Goal: Transaction & Acquisition: Purchase product/service

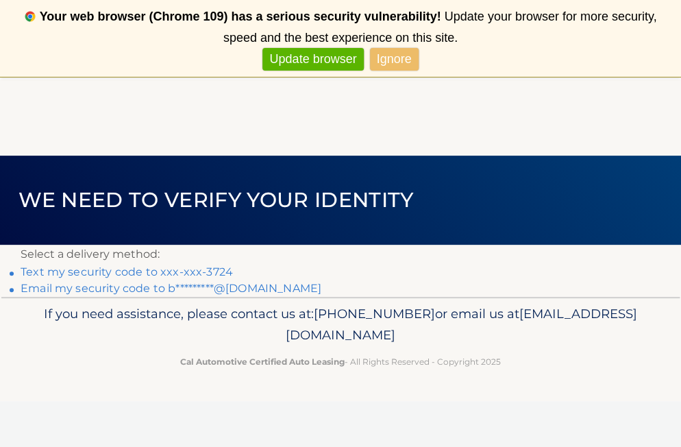
click at [88, 271] on link "Text my security code to xxx-xxx-3724" at bounding box center [127, 271] width 212 height 13
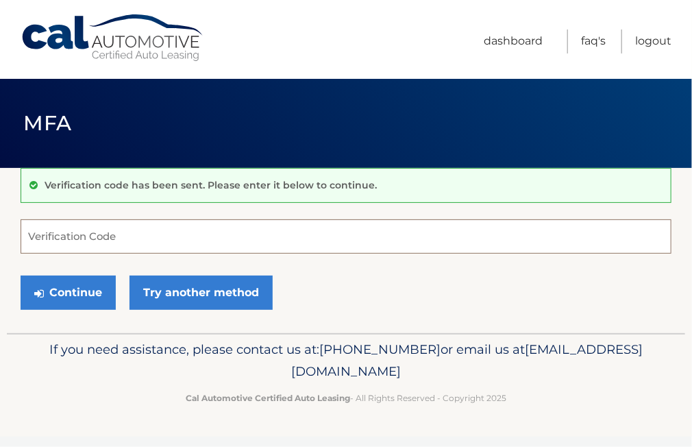
click at [140, 238] on input "Verification Code" at bounding box center [346, 236] width 651 height 34
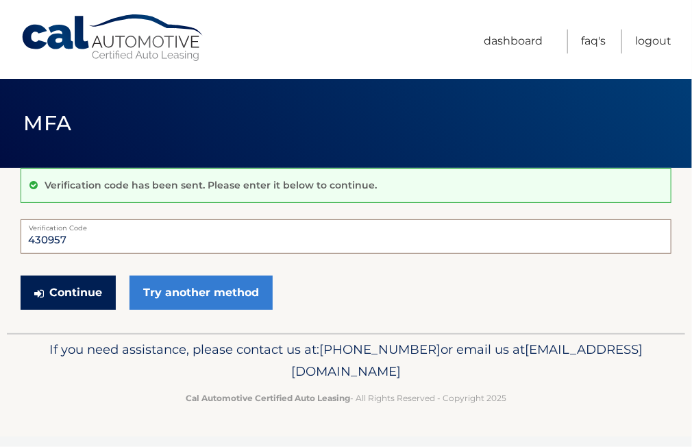
type input "430957"
click at [58, 279] on button "Continue" at bounding box center [68, 292] width 95 height 34
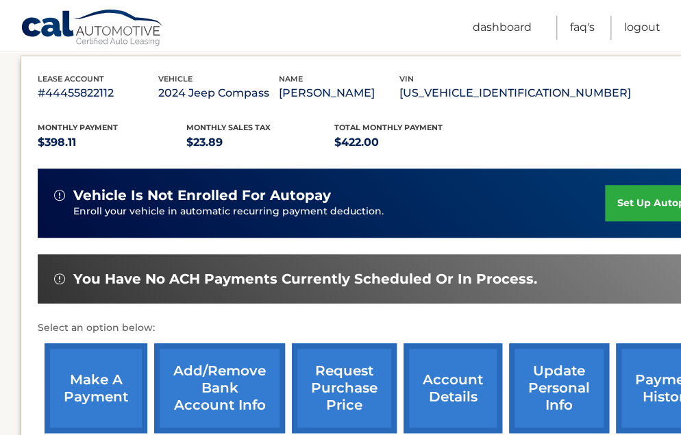
scroll to position [274, 0]
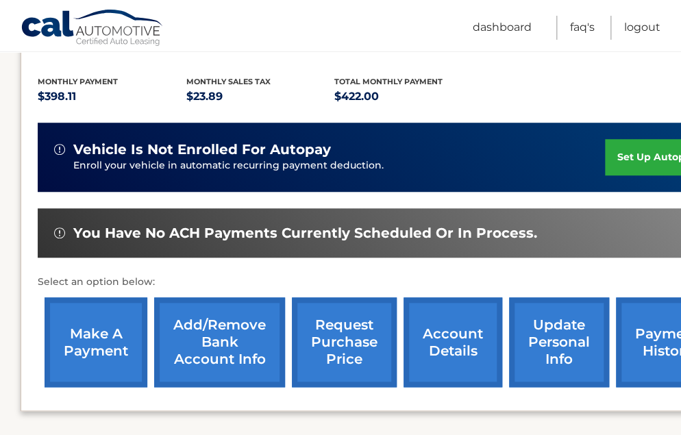
click at [95, 358] on link "make a payment" at bounding box center [96, 342] width 103 height 90
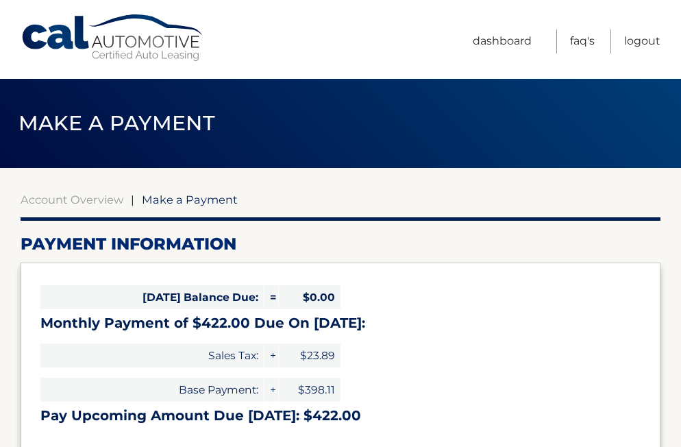
select select "NDY0MTY5ZDEtMGExYy00YTYxLTkyNWItMGQ0YjE1OTgwMzg2"
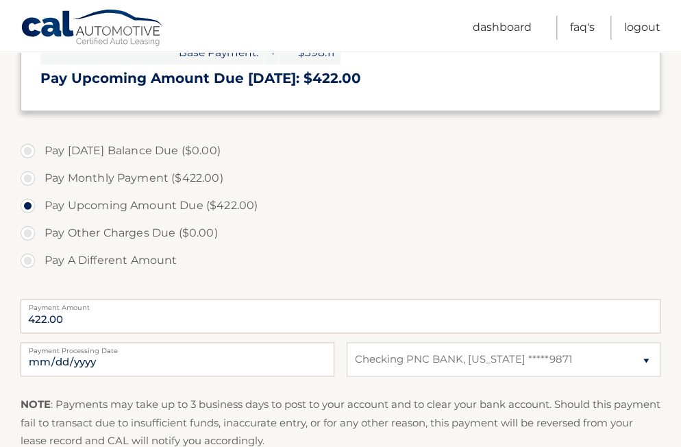
scroll to position [419, 0]
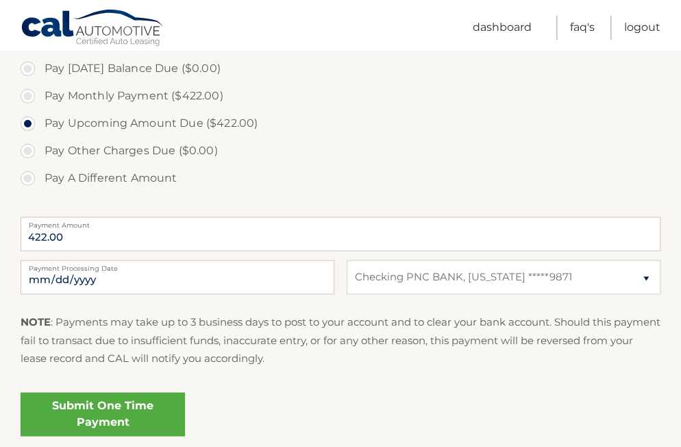
click at [118, 402] on link "Submit One Time Payment" at bounding box center [103, 414] width 164 height 44
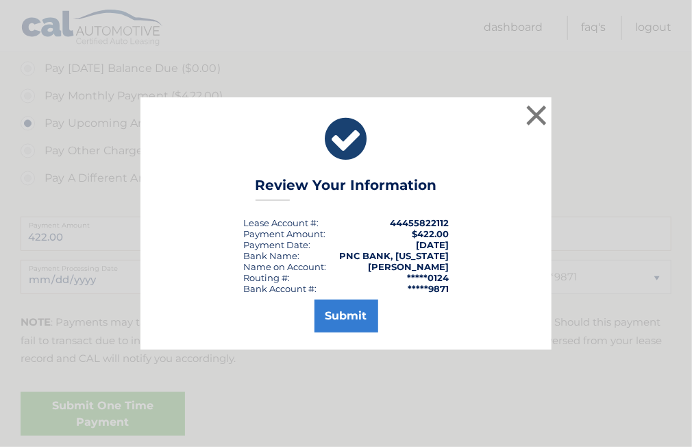
drag, startPoint x: 223, startPoint y: 419, endPoint x: 387, endPoint y: 425, distance: 163.2
click at [387, 425] on div "× Review Your Information Lease Account #: 44455822112 Payment Amount: $422.00 …" at bounding box center [346, 223] width 692 height 447
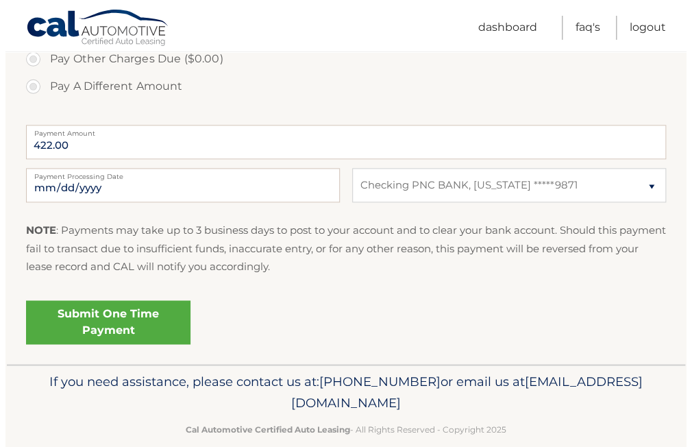
scroll to position [532, 0]
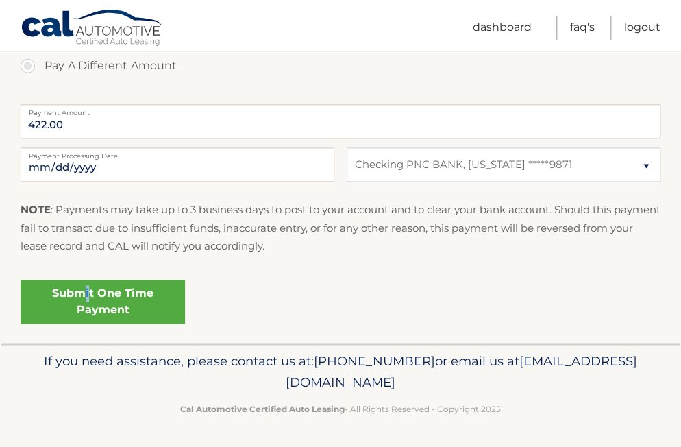
click at [88, 300] on link "Submit One Time Payment" at bounding box center [103, 302] width 164 height 44
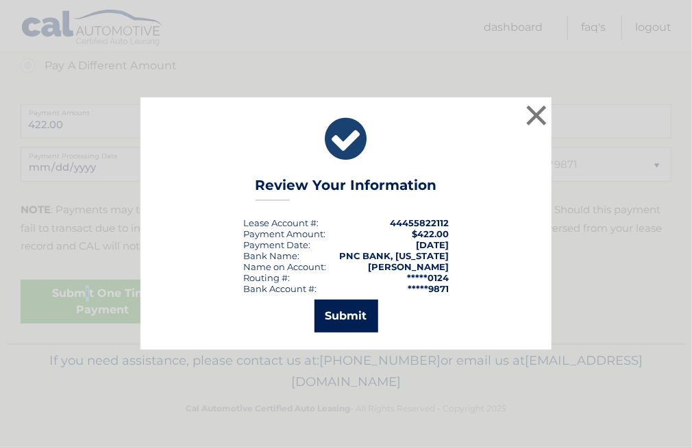
click at [355, 319] on button "Submit" at bounding box center [347, 315] width 64 height 33
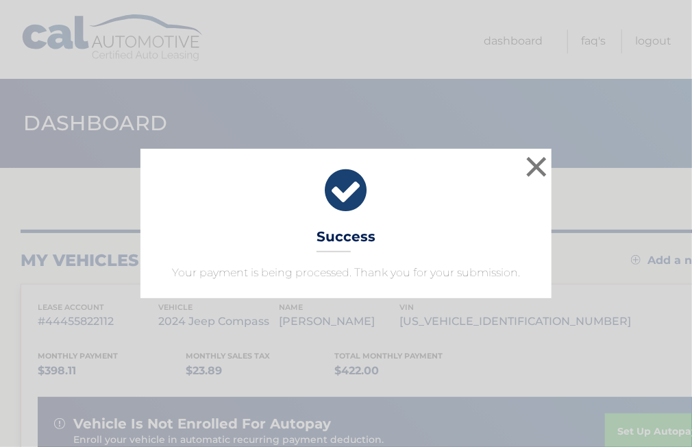
click at [441, 304] on div "× Success Your payment is being processed. Thank you for your submission. Loadi…" at bounding box center [346, 223] width 692 height 447
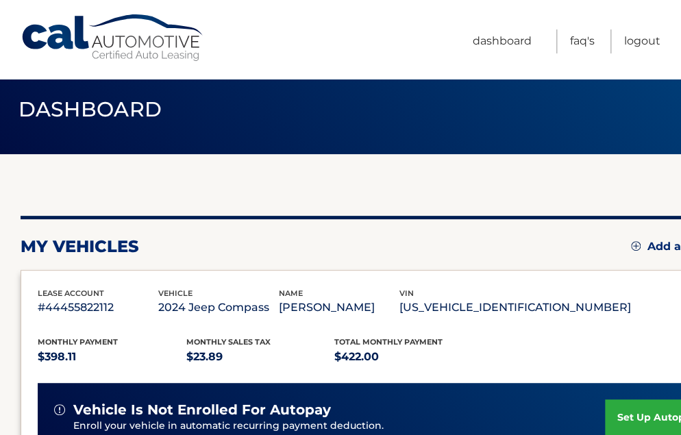
scroll to position [27, 0]
